Goal: Book appointment/travel/reservation

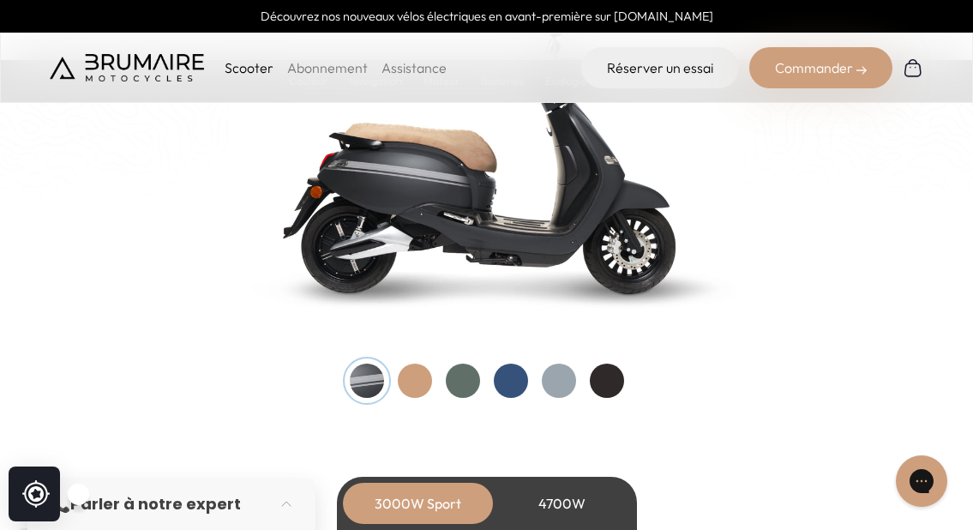
scroll to position [1858, 0]
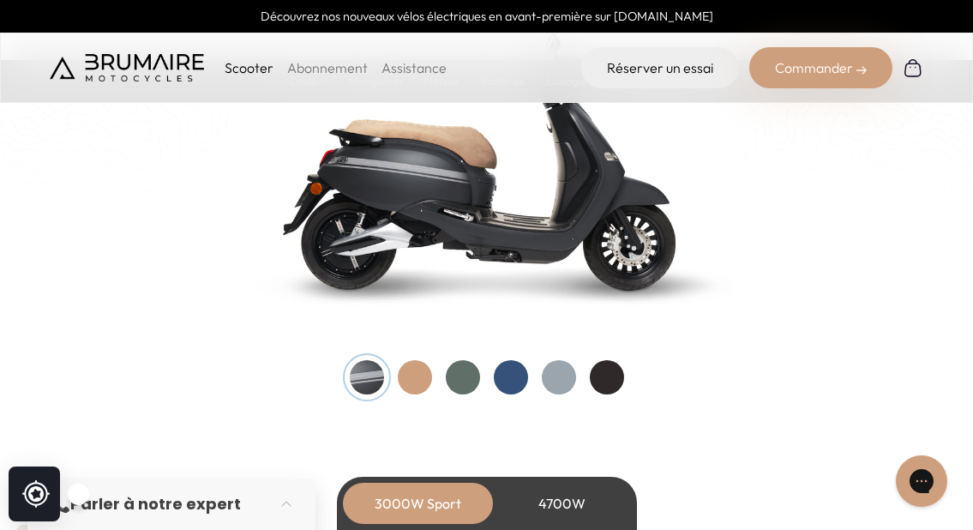
click at [484, 376] on div at bounding box center [487, 377] width 274 height 34
click at [466, 374] on div at bounding box center [463, 377] width 34 height 34
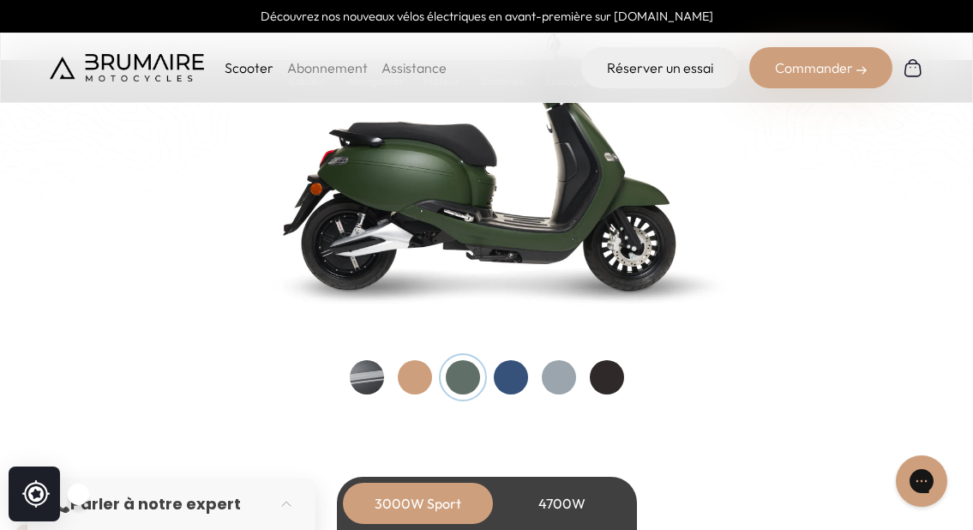
click at [504, 376] on div at bounding box center [511, 377] width 34 height 34
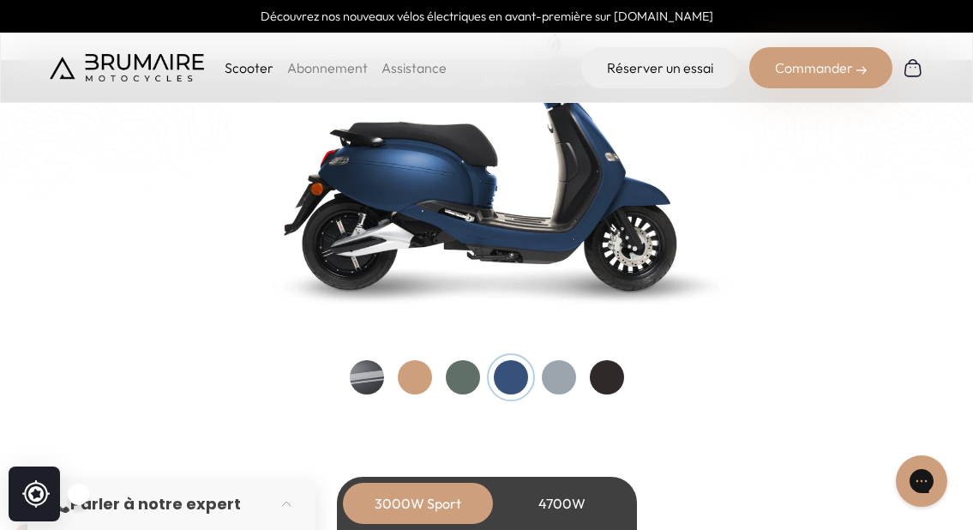
click at [546, 370] on div at bounding box center [559, 377] width 34 height 34
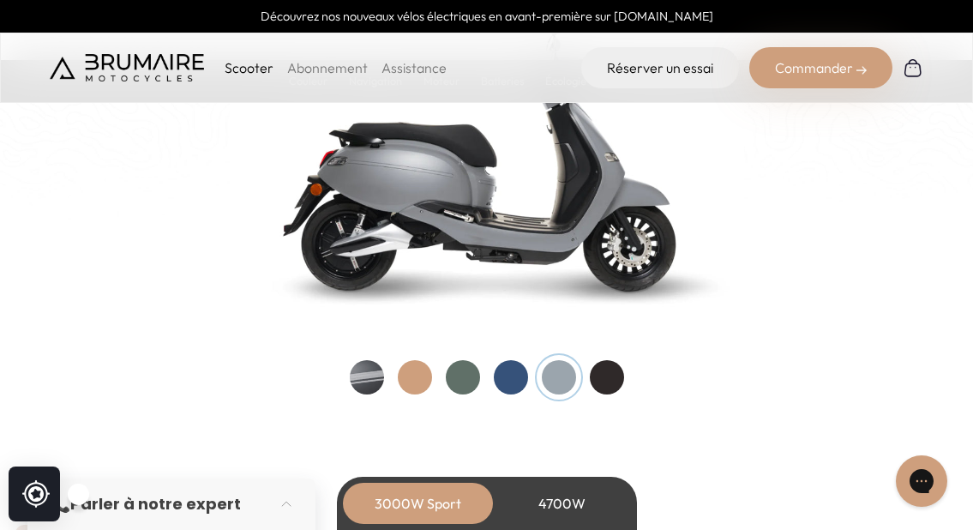
click at [600, 377] on div at bounding box center [607, 377] width 34 height 34
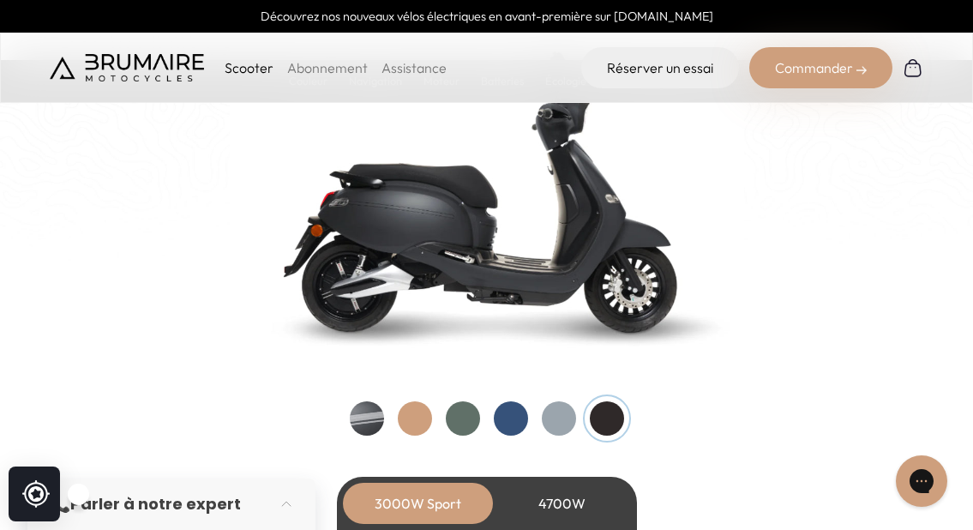
scroll to position [1823, 0]
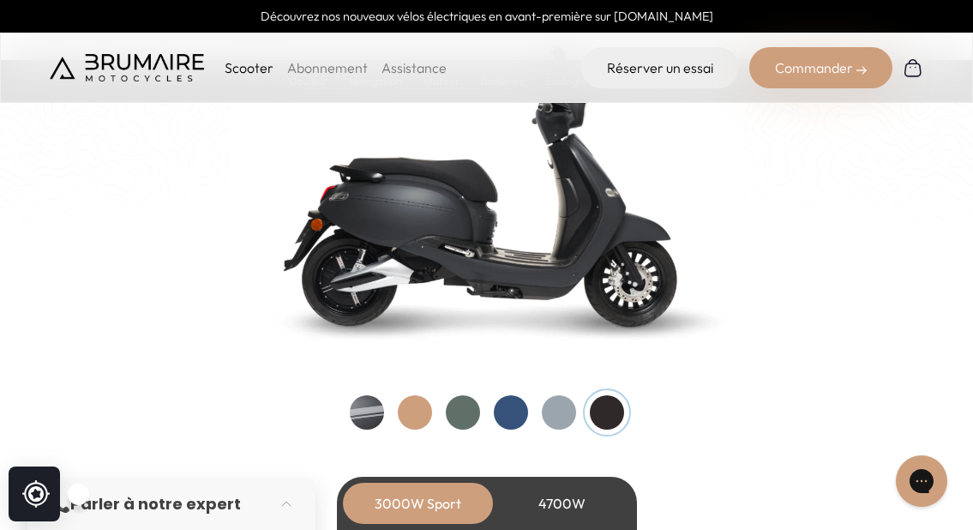
click at [554, 423] on div at bounding box center [559, 412] width 34 height 34
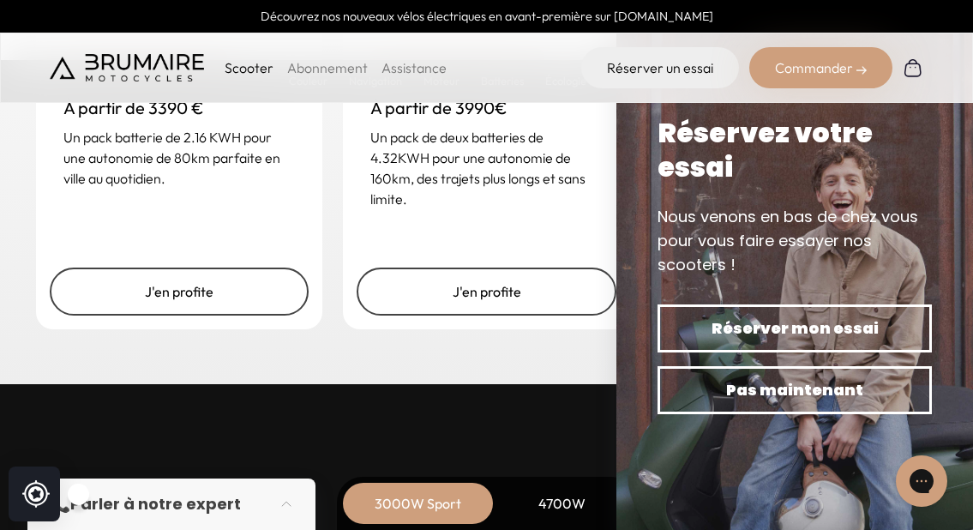
scroll to position [4334, 0]
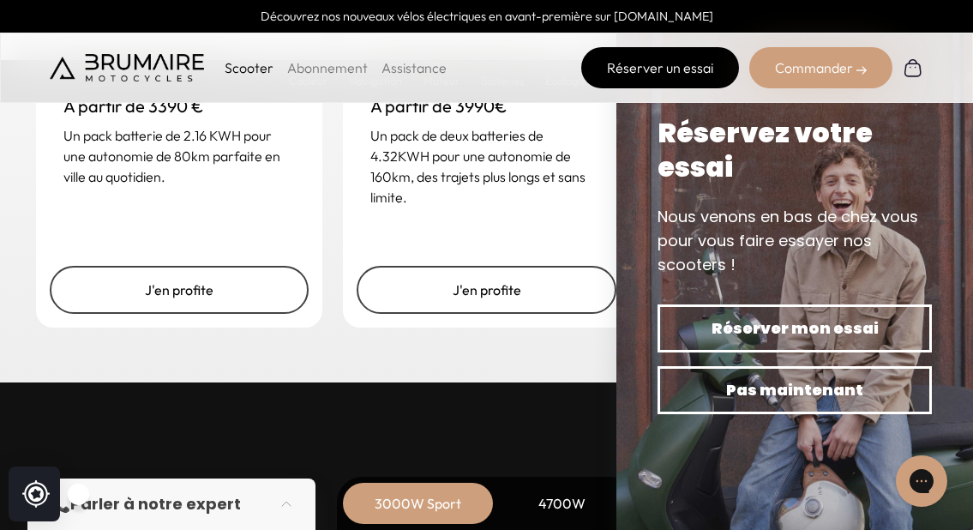
click at [632, 69] on link "Réserver un essai" at bounding box center [660, 67] width 158 height 41
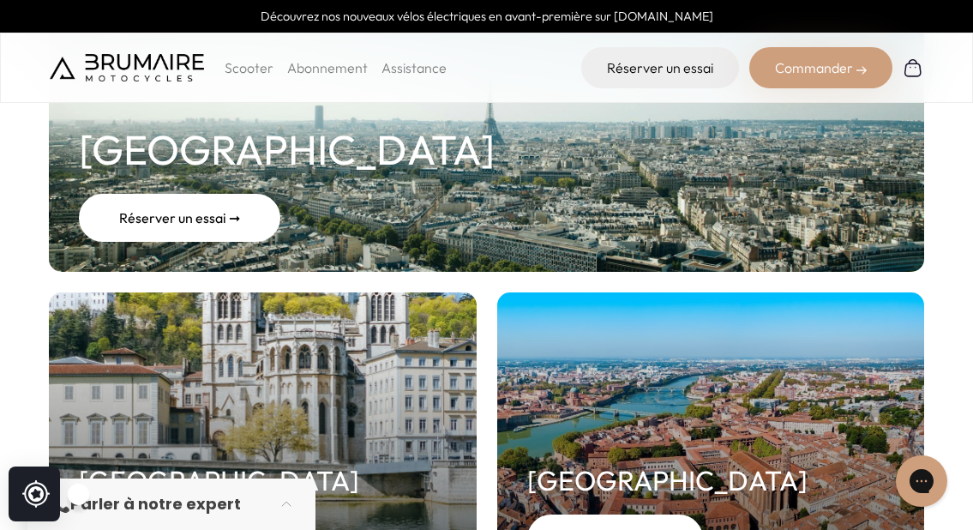
scroll to position [352, 0]
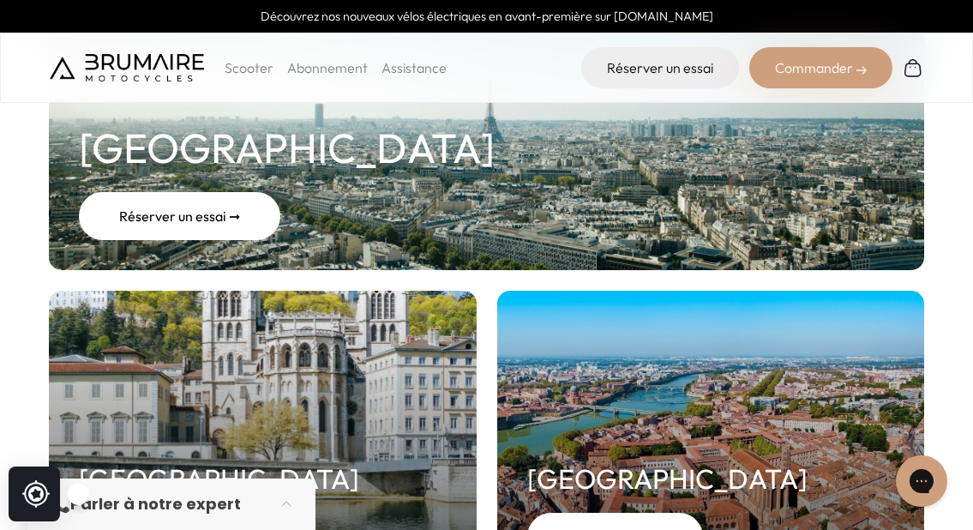
click at [184, 227] on div "Réserver un essai ➞" at bounding box center [180, 216] width 202 height 48
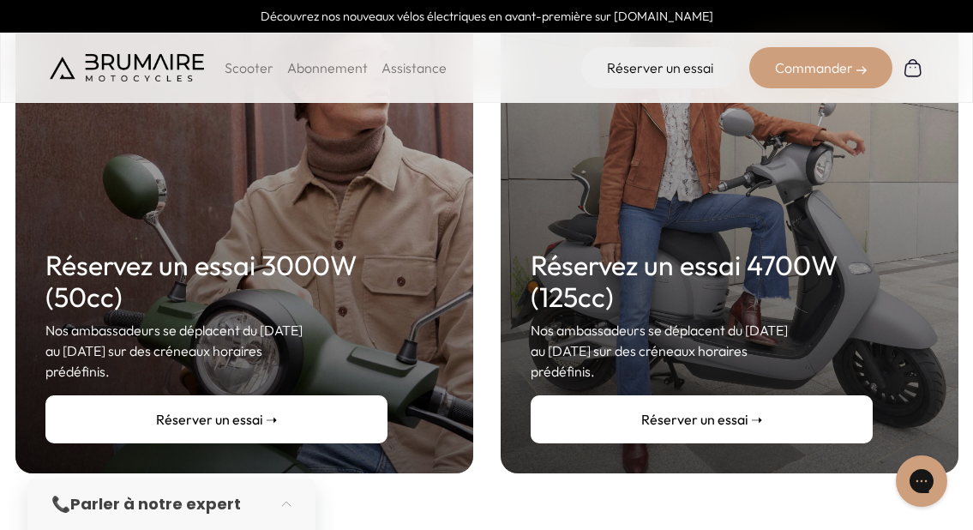
scroll to position [376, 0]
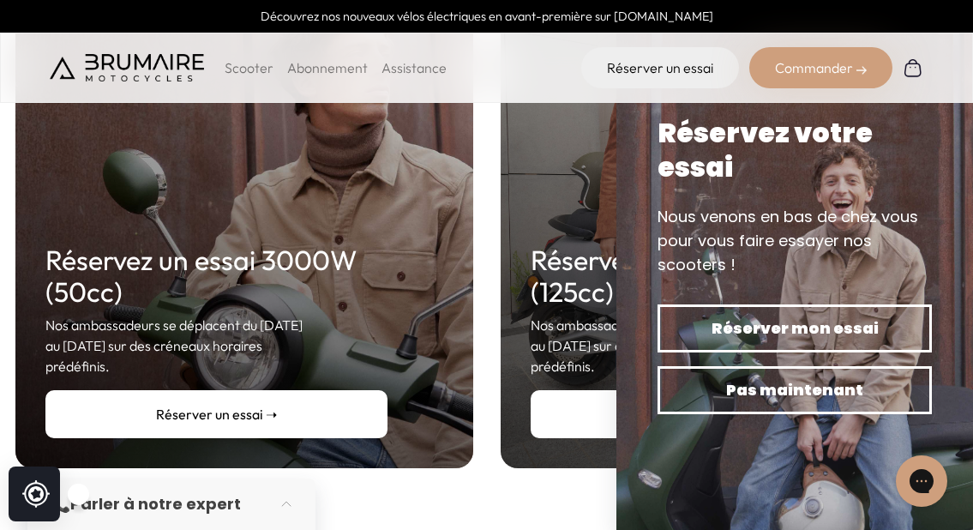
click at [283, 400] on link "Réserver un essai ➝" at bounding box center [216, 414] width 342 height 48
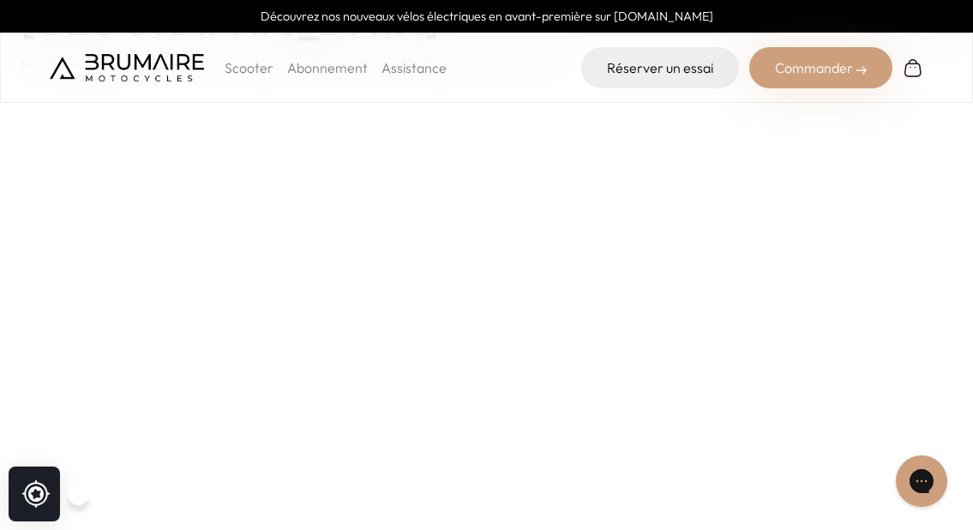
scroll to position [159, 0]
